Goal: Complete application form: Complete application form

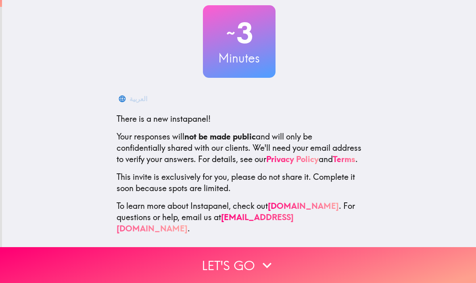
scroll to position [46, 0]
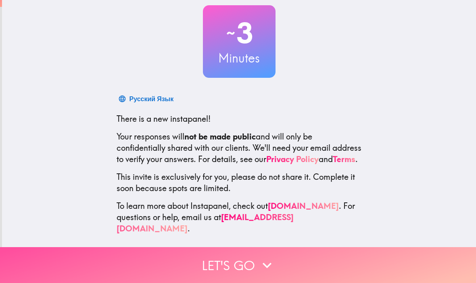
click at [257, 264] on button "Let's go" at bounding box center [238, 265] width 476 height 36
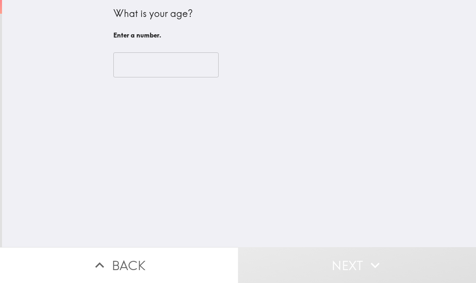
click at [125, 64] on input "number" at bounding box center [165, 64] width 105 height 25
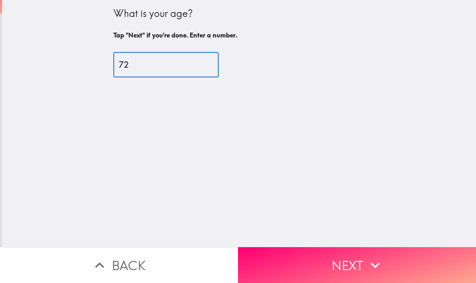
type input "72"
click at [349, 264] on button "Next" at bounding box center [357, 265] width 238 height 36
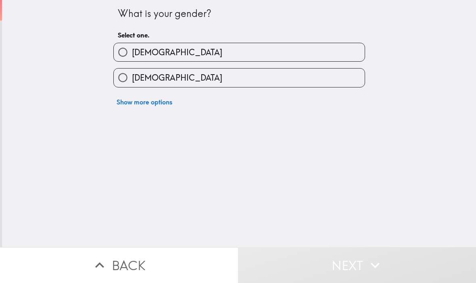
click at [123, 79] on input "[DEMOGRAPHIC_DATA]" at bounding box center [123, 78] width 18 height 18
radio input "true"
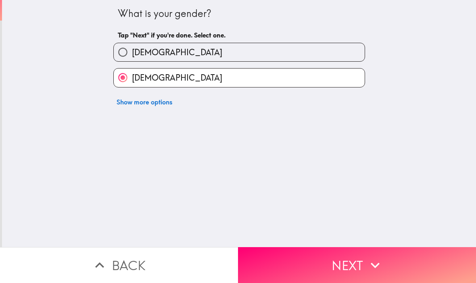
click at [334, 261] on button "Next" at bounding box center [357, 265] width 238 height 36
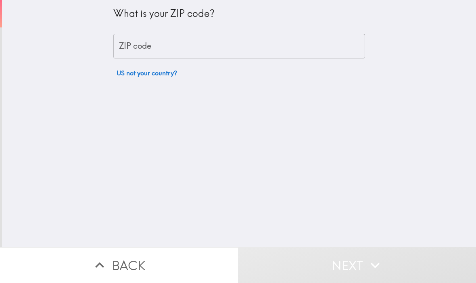
click at [126, 46] on div "ZIP code ZIP code" at bounding box center [238, 46] width 251 height 25
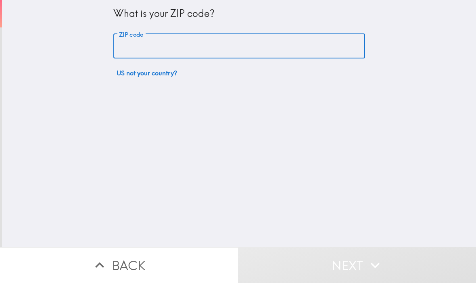
click at [474, 15] on div "What is your ZIP code? ZIP code ZIP code US not your country?" at bounding box center [239, 123] width 474 height 247
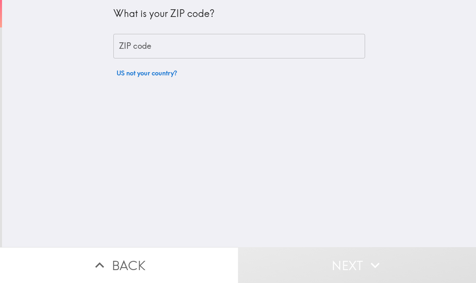
click at [341, 153] on div "What is your ZIP code? ZIP code ZIP code US not your country?" at bounding box center [239, 123] width 474 height 247
click at [132, 44] on div "ZIP code ZIP code" at bounding box center [238, 46] width 251 height 25
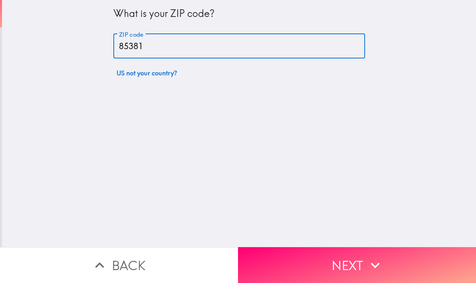
type input "85381"
click at [345, 260] on button "Next" at bounding box center [357, 265] width 238 height 36
